Goal: Contribute content: Add original content to the website for others to see

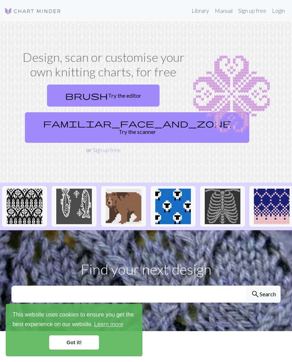
click at [278, 9] on link "Login" at bounding box center [278, 11] width 18 height 14
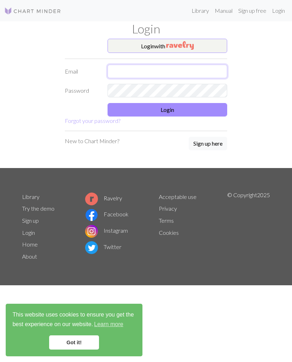
click at [192, 78] on input "text" at bounding box center [166, 72] width 119 height 14
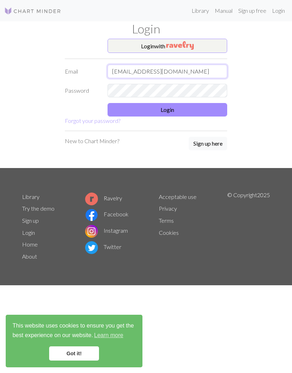
click at [136, 75] on input "[EMAIL_ADDRESS][DOMAIN_NAME]" at bounding box center [166, 72] width 119 height 14
click at [133, 73] on input "[EMAIL_ADDRESS][DOMAIN_NAME]" at bounding box center [166, 72] width 119 height 14
type input "[EMAIL_ADDRESS][DOMAIN_NAME]"
click at [124, 104] on button "Login" at bounding box center [166, 110] width 119 height 14
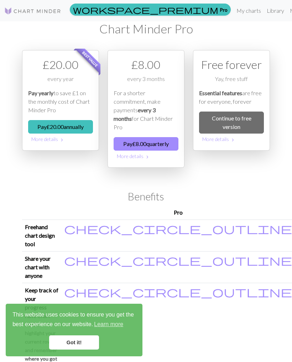
click at [233, 12] on link "My charts" at bounding box center [248, 11] width 30 height 14
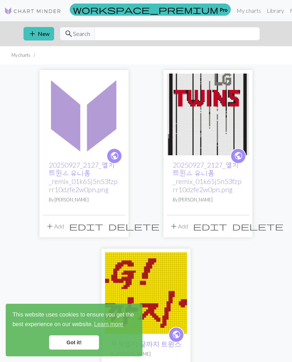
click at [183, 171] on link "20250927_2127_엘지트윈스 유니폼_remix_01k65j5n53fzprr10dzfe2w0pn.png" at bounding box center [206, 177] width 69 height 33
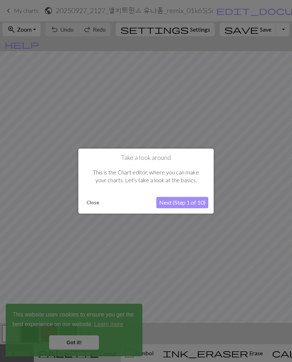
click at [175, 198] on button "Next (Step 1 of 10)" at bounding box center [182, 202] width 52 height 11
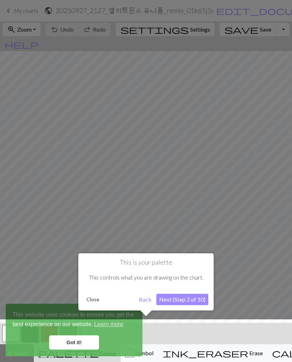
click at [173, 295] on button "Next (Step 2 of 10)" at bounding box center [182, 299] width 52 height 11
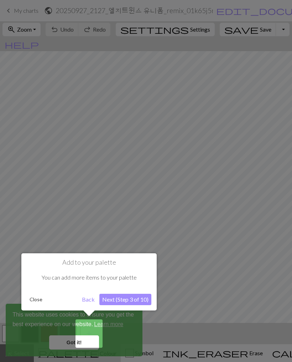
click at [120, 305] on button "Next (Step 3 of 10)" at bounding box center [125, 299] width 52 height 11
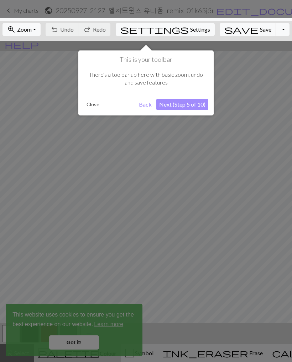
click at [180, 102] on button "Next (Step 5 of 10)" at bounding box center [182, 104] width 52 height 11
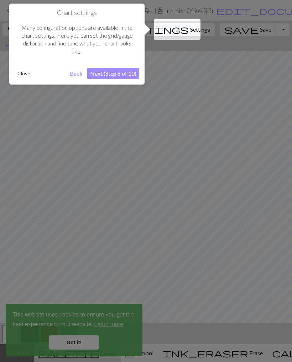
click at [101, 78] on button "Next (Step 6 of 10)" at bounding box center [113, 73] width 52 height 11
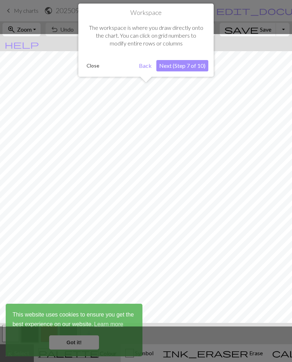
click at [171, 66] on button "Next (Step 7 of 10)" at bounding box center [182, 65] width 52 height 11
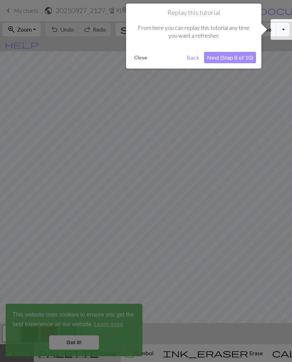
click at [219, 53] on button "Next (Step 8 of 10)" at bounding box center [230, 57] width 52 height 11
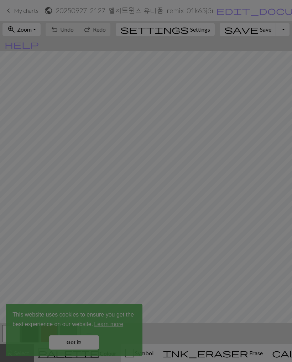
click at [82, 342] on div at bounding box center [146, 181] width 292 height 362
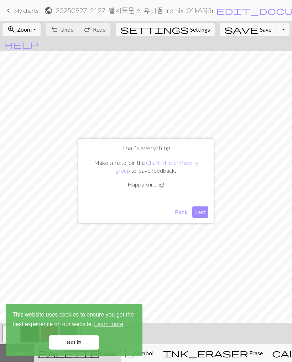
click at [200, 211] on button "Last" at bounding box center [200, 212] width 16 height 11
click at [85, 337] on link "Got it!" at bounding box center [74, 343] width 50 height 14
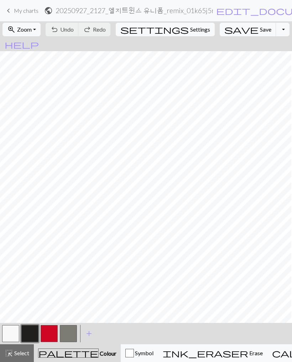
scroll to position [0, 133]
click at [10, 13] on span "keyboard_arrow_left" at bounding box center [8, 11] width 9 height 10
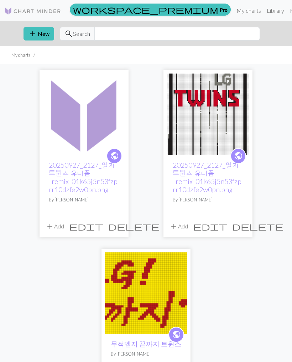
click at [73, 119] on img at bounding box center [84, 115] width 82 height 82
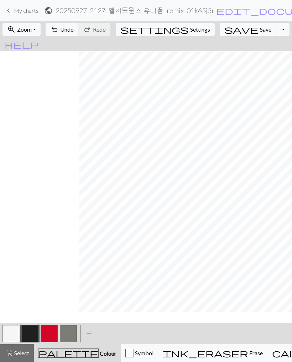
scroll to position [301, 176]
click at [74, 29] on span "Undo" at bounding box center [67, 29] width 14 height 7
click at [14, 327] on button "button" at bounding box center [10, 333] width 17 height 17
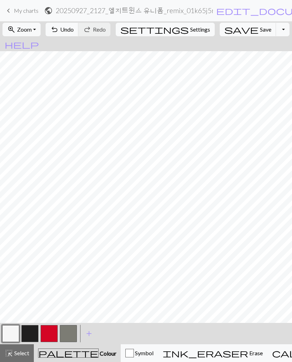
click at [31, 335] on button "button" at bounding box center [29, 333] width 17 height 17
click at [74, 27] on span "Undo" at bounding box center [67, 29] width 14 height 7
click at [13, 331] on button "button" at bounding box center [10, 333] width 17 height 17
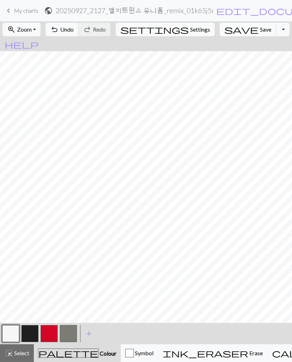
click at [32, 337] on button "button" at bounding box center [29, 333] width 17 height 17
click at [16, 333] on button "button" at bounding box center [10, 333] width 17 height 17
click at [31, 335] on button "button" at bounding box center [29, 333] width 17 height 17
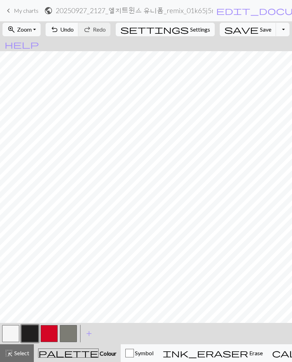
click at [12, 333] on button "button" at bounding box center [10, 333] width 17 height 17
click at [33, 333] on button "button" at bounding box center [29, 333] width 17 height 17
click at [74, 29] on span "Undo" at bounding box center [67, 29] width 14 height 7
click at [74, 27] on span "Undo" at bounding box center [67, 29] width 14 height 7
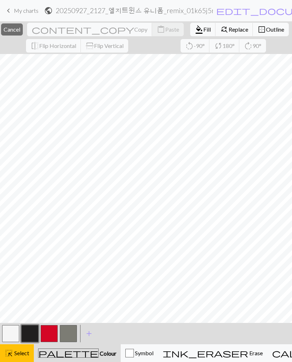
click at [20, 32] on span "Cancel" at bounding box center [12, 29] width 17 height 7
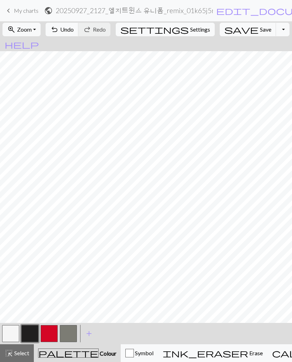
click at [74, 28] on span "Undo" at bounding box center [67, 29] width 14 height 7
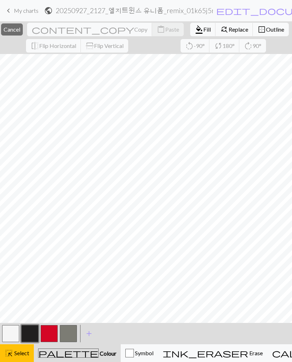
click at [20, 31] on span "Cancel" at bounding box center [12, 29] width 17 height 7
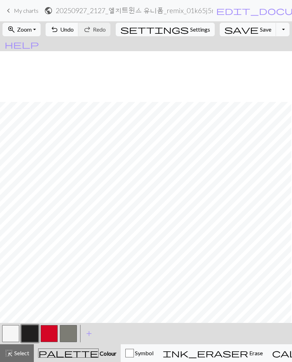
scroll to position [264, 7]
click at [12, 333] on button "button" at bounding box center [10, 333] width 17 height 17
click at [31, 336] on button "button" at bounding box center [29, 333] width 17 height 17
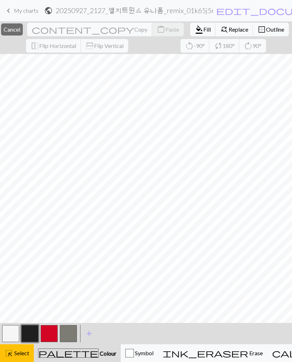
click at [20, 32] on span "Cancel" at bounding box center [12, 29] width 17 height 7
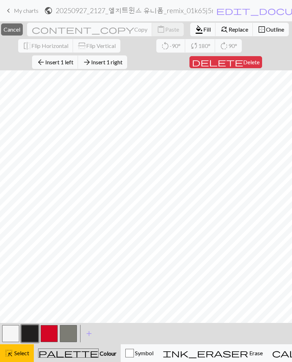
click at [23, 30] on button "close Cancel" at bounding box center [12, 29] width 22 height 12
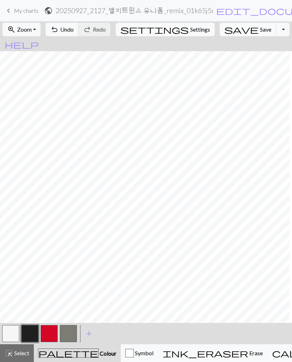
scroll to position [0, 8]
click at [10, 333] on button "button" at bounding box center [10, 333] width 17 height 17
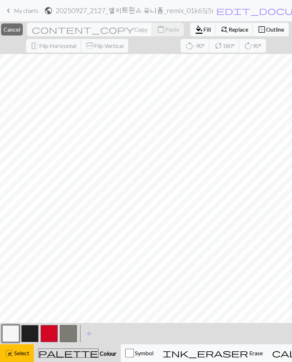
click at [248, 353] on span "Erase" at bounding box center [255, 353] width 15 height 7
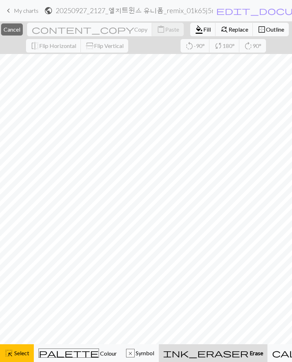
scroll to position [0, 0]
click at [248, 353] on span "Erase" at bounding box center [255, 353] width 15 height 7
click at [228, 31] on span "Replace" at bounding box center [238, 29] width 20 height 7
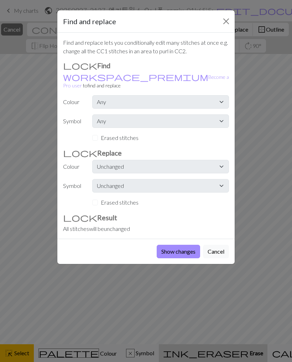
click at [223, 24] on button "Close" at bounding box center [225, 21] width 11 height 11
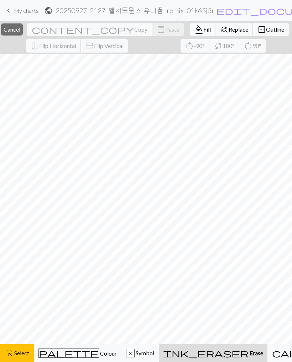
click at [228, 32] on span "Replace" at bounding box center [238, 29] width 20 height 7
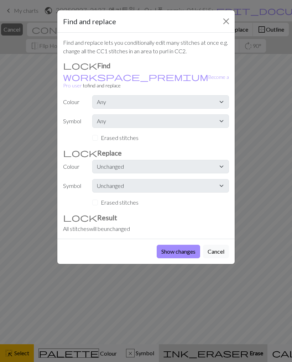
click at [213, 246] on button "Cancel" at bounding box center [216, 252] width 26 height 14
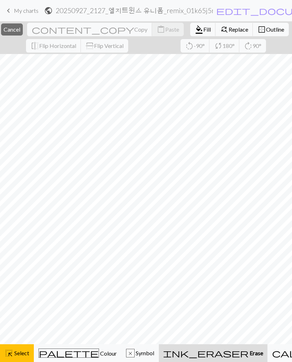
click at [99, 352] on span "Colour" at bounding box center [108, 353] width 18 height 7
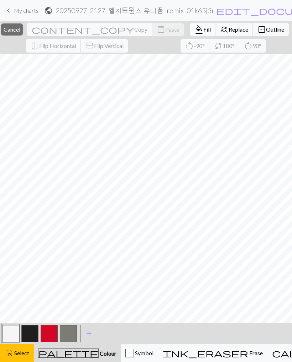
click at [17, 329] on button "button" at bounding box center [10, 333] width 17 height 17
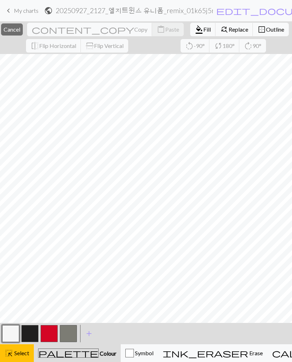
click at [20, 30] on span "Cancel" at bounding box center [12, 29] width 17 height 7
click at [20, 32] on span "Cancel" at bounding box center [12, 29] width 17 height 7
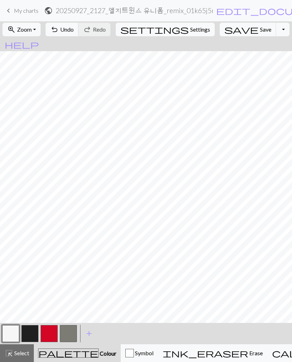
scroll to position [542, 1]
click at [32, 333] on button "button" at bounding box center [29, 333] width 17 height 17
click at [14, 334] on button "button" at bounding box center [10, 333] width 17 height 17
click at [31, 336] on button "button" at bounding box center [29, 333] width 17 height 17
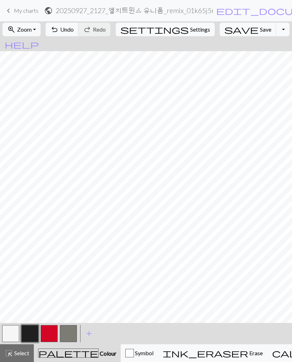
click at [7, 335] on button "button" at bounding box center [10, 333] width 17 height 17
click at [32, 336] on button "button" at bounding box center [29, 333] width 17 height 17
click at [13, 331] on button "button" at bounding box center [10, 333] width 17 height 17
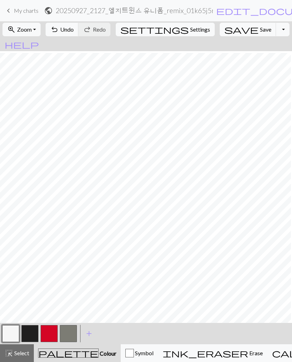
scroll to position [2, 17]
click at [36, 332] on button "button" at bounding box center [29, 333] width 17 height 17
click at [18, 328] on button "button" at bounding box center [10, 333] width 17 height 17
click at [31, 331] on button "button" at bounding box center [29, 333] width 17 height 17
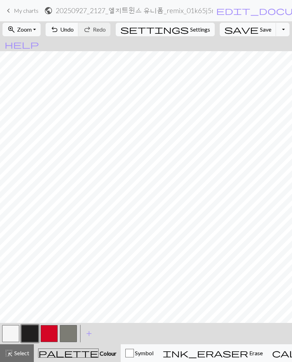
click at [44, 337] on button "button" at bounding box center [49, 333] width 17 height 17
click at [11, 337] on button "button" at bounding box center [10, 333] width 17 height 17
click at [33, 332] on button "button" at bounding box center [29, 333] width 17 height 17
click at [15, 331] on button "button" at bounding box center [10, 333] width 17 height 17
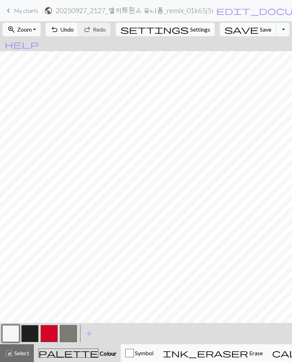
click at [27, 336] on button "button" at bounding box center [29, 333] width 17 height 17
click at [9, 335] on button "button" at bounding box center [10, 333] width 17 height 17
click at [36, 333] on button "button" at bounding box center [29, 333] width 17 height 17
click at [12, 330] on button "button" at bounding box center [10, 333] width 17 height 17
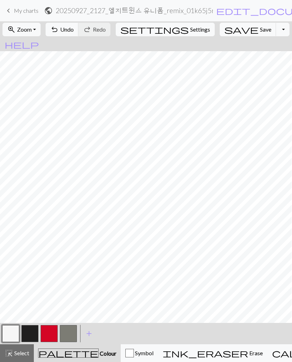
scroll to position [284, 108]
click at [28, 333] on button "button" at bounding box center [29, 333] width 17 height 17
click at [15, 334] on button "button" at bounding box center [10, 333] width 17 height 17
click at [33, 336] on button "button" at bounding box center [29, 333] width 17 height 17
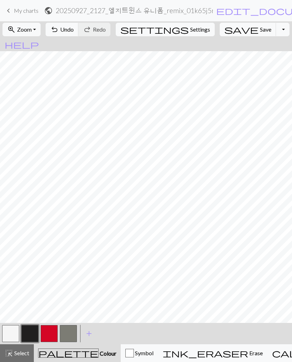
click at [12, 337] on button "button" at bounding box center [10, 333] width 17 height 17
click at [13, 332] on button "button" at bounding box center [10, 333] width 17 height 17
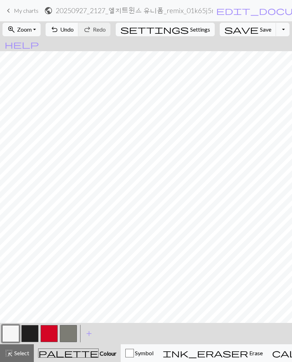
click at [26, 333] on button "button" at bounding box center [29, 333] width 17 height 17
click at [14, 333] on button "button" at bounding box center [10, 333] width 17 height 17
click at [31, 336] on button "button" at bounding box center [29, 333] width 17 height 17
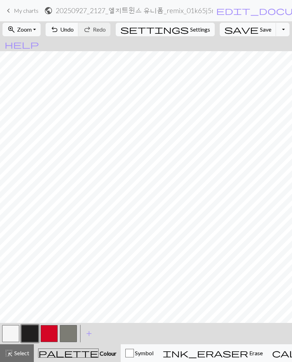
click at [7, 332] on button "button" at bounding box center [10, 333] width 17 height 17
click at [32, 333] on button "button" at bounding box center [29, 333] width 17 height 17
click at [13, 336] on button "button" at bounding box center [10, 333] width 17 height 17
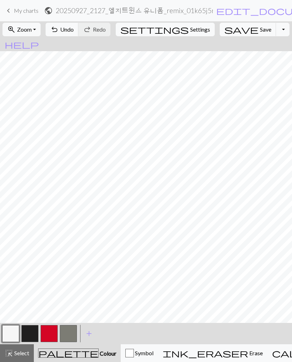
click at [79, 35] on button "undo Undo Undo" at bounding box center [62, 30] width 33 height 14
click at [33, 331] on button "button" at bounding box center [29, 333] width 17 height 17
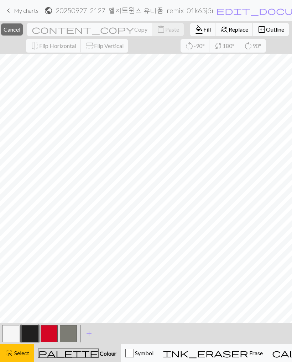
click at [20, 33] on span "Cancel" at bounding box center [12, 29] width 17 height 7
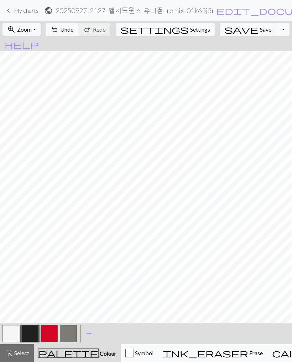
scroll to position [1, 190]
click at [13, 335] on button "button" at bounding box center [10, 333] width 17 height 17
click at [33, 334] on button "button" at bounding box center [29, 333] width 17 height 17
click at [74, 31] on span "Undo" at bounding box center [67, 29] width 14 height 7
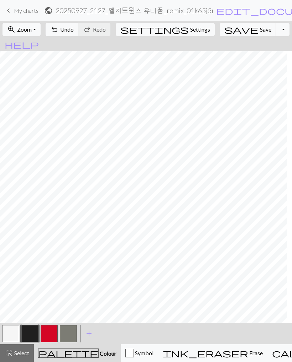
scroll to position [597, 290]
click at [11, 336] on button "button" at bounding box center [10, 333] width 17 height 17
click at [36, 330] on button "button" at bounding box center [29, 333] width 17 height 17
click at [9, 337] on button "button" at bounding box center [10, 333] width 17 height 17
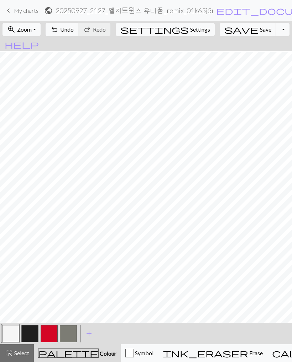
scroll to position [176, 290]
click at [74, 29] on span "Undo" at bounding box center [67, 29] width 14 height 7
click at [31, 332] on button "button" at bounding box center [29, 333] width 17 height 17
click at [14, 333] on button "button" at bounding box center [10, 333] width 17 height 17
click at [29, 336] on button "button" at bounding box center [29, 333] width 17 height 17
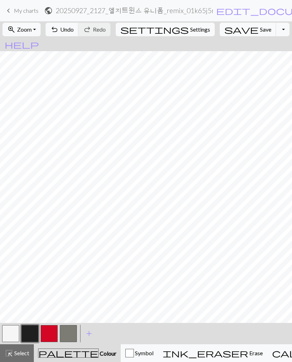
click at [65, 338] on button "button" at bounding box center [68, 333] width 17 height 17
click at [31, 336] on button "button" at bounding box center [29, 333] width 17 height 17
click at [66, 342] on button "button" at bounding box center [68, 333] width 17 height 17
click at [34, 334] on button "button" at bounding box center [29, 333] width 17 height 17
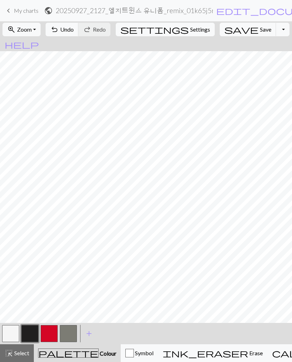
click at [13, 338] on button "button" at bounding box center [10, 333] width 17 height 17
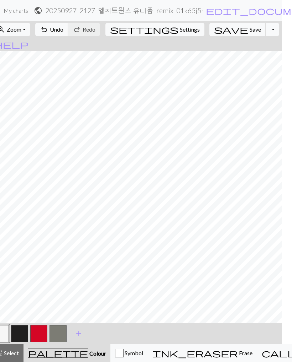
scroll to position [0, 11]
click at [22, 331] on button "button" at bounding box center [19, 333] width 17 height 17
click at [7, 335] on button "button" at bounding box center [-1, 333] width 17 height 17
click at [48, 31] on span "undo" at bounding box center [43, 30] width 9 height 10
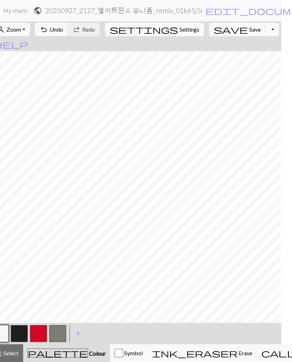
scroll to position [0, 333]
click at [20, 333] on button "button" at bounding box center [19, 333] width 17 height 17
click at [4, 333] on button "button" at bounding box center [-1, 333] width 17 height 17
click at [15, 338] on button "button" at bounding box center [19, 333] width 17 height 17
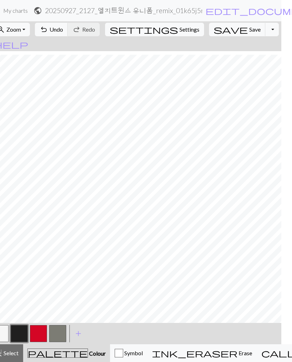
scroll to position [185, 213]
click at [219, 29] on span "save" at bounding box center [230, 30] width 34 height 10
click at [219, 34] on span "save" at bounding box center [230, 30] width 34 height 10
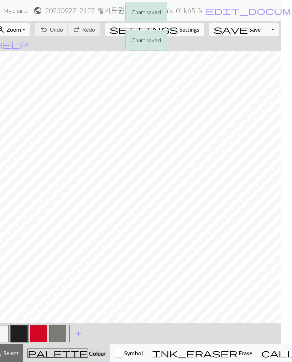
click at [223, 28] on div "Chart saved Chart saved" at bounding box center [146, 28] width 292 height 56
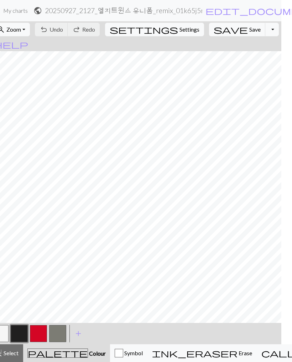
click at [8, 333] on button "button" at bounding box center [-1, 333] width 17 height 17
click at [249, 31] on span "Save" at bounding box center [254, 29] width 11 height 7
click at [20, 13] on span "My charts" at bounding box center [15, 10] width 25 height 7
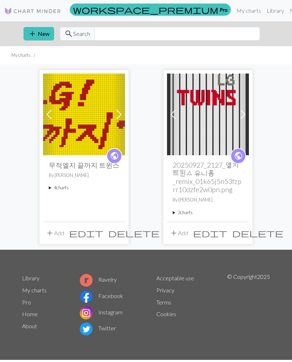
click at [206, 195] on div "public 20250927_2127_엘지트윈스 유니폼_remix_01k65j5n53fzprr10dzfe2w0pn.png …" at bounding box center [208, 188] width 82 height 66
click at [82, 196] on div "public 무적엘지 끝까지 트윈스 By [PERSON_NAME] 4 charts 20250927_0137_얇은 글씨 체 수ᄌ…" at bounding box center [84, 188] width 82 height 66
click at [83, 117] on img at bounding box center [84, 115] width 82 height 82
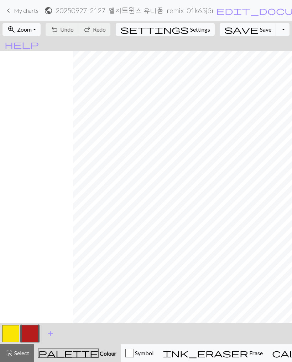
scroll to position [0, 117]
